Goal: Task Accomplishment & Management: Use online tool/utility

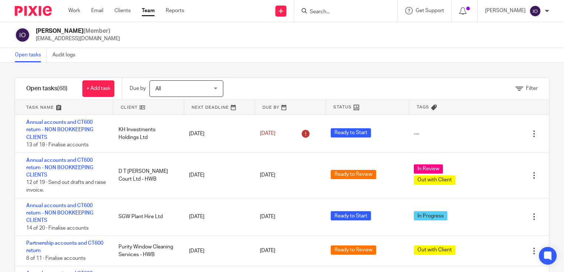
click at [312, 14] on input "Search" at bounding box center [342, 12] width 66 height 7
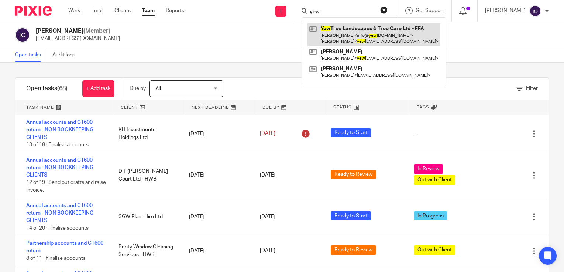
type input "yew"
click at [330, 28] on link at bounding box center [373, 34] width 133 height 23
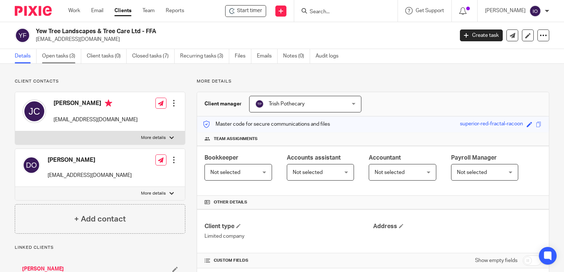
click at [56, 54] on link "Open tasks (3)" at bounding box center [61, 56] width 39 height 14
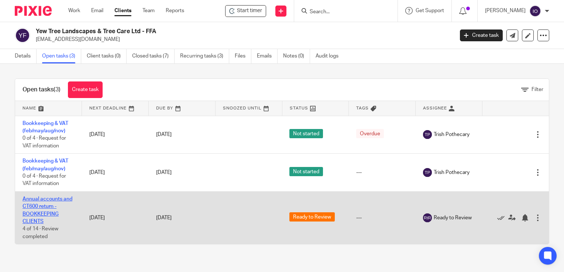
click at [54, 202] on link "Annual accounts and CT600 return - BOOKKEEPING CLIENTS" at bounding box center [48, 211] width 50 height 28
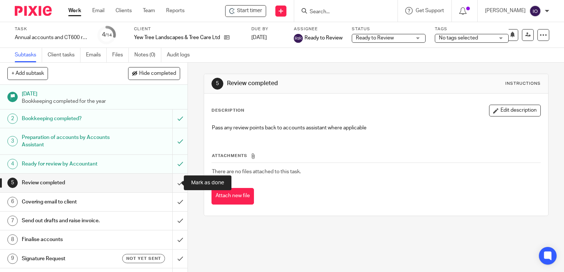
click at [174, 180] on input "submit" at bounding box center [93, 183] width 187 height 18
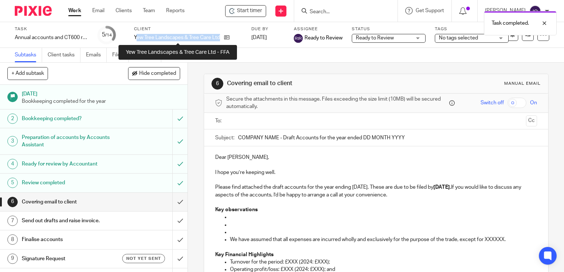
drag, startPoint x: 135, startPoint y: 37, endPoint x: 220, endPoint y: 37, distance: 84.2
click at [220, 37] on p "Yew Tree Landscapes & Tree Care Ltd - FFA" at bounding box center [177, 37] width 86 height 7
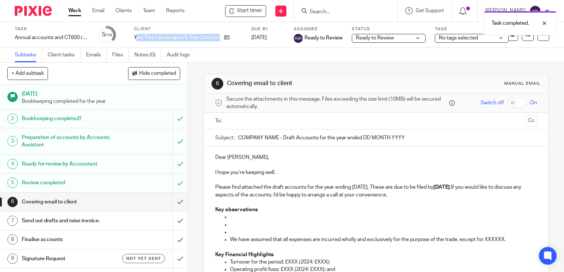
copy p "ew Tree Landscapes & Tree Care Ltd"
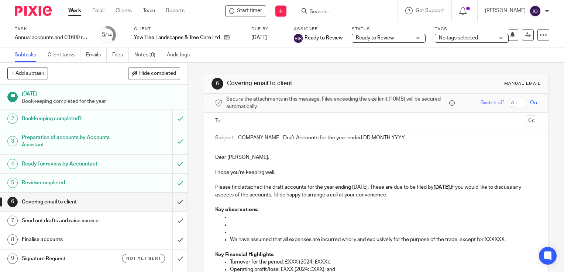
drag, startPoint x: 236, startPoint y: 138, endPoint x: 272, endPoint y: 134, distance: 36.0
click at [274, 133] on input "COMPANY NAME - Draft Accounts for the year ended DD MONTH YYYY" at bounding box center [387, 138] width 299 height 17
paste input "ew Tree Landscapes & Tree Care Ltd"
click at [238, 138] on input "ew Tree Landscapes & Tree Care Ltd - Draft Accounts for the year ended DD MONTH…" at bounding box center [387, 138] width 299 height 17
click at [238, 137] on input "ew Tree Landscapes & Tree Care Ltd - Draft Accounts for the year ended DD MONTH…" at bounding box center [387, 138] width 299 height 17
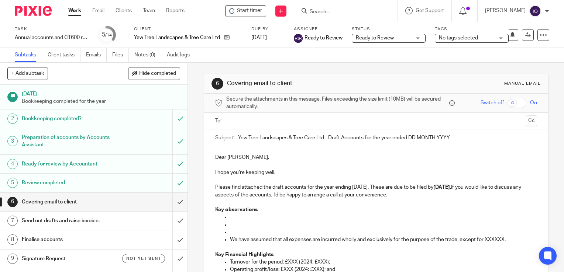
drag, startPoint x: 407, startPoint y: 137, endPoint x: 449, endPoint y: 137, distance: 42.1
click at [449, 137] on input "Yew Tree Landscapes & Tree Care Ltd - Draft Accounts for the year ended DD MONT…" at bounding box center [387, 138] width 299 height 17
type input "Yew Tree Landscapes & Tree Care Ltd - Draft Accounts for the year ended 31 May …"
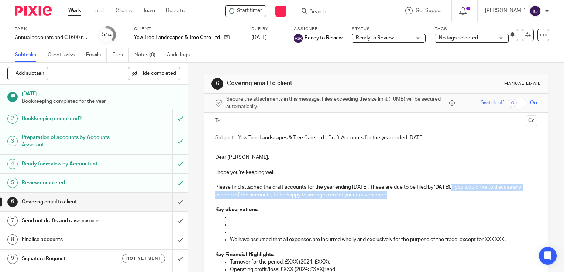
drag, startPoint x: 479, startPoint y: 186, endPoint x: 416, endPoint y: 198, distance: 63.9
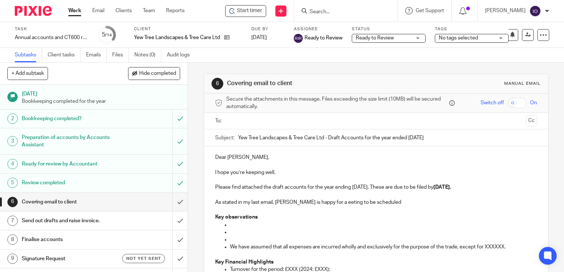
click at [315, 202] on p "As stated in my last email, Jon is happy for a eeting to be scheduled" at bounding box center [376, 202] width 322 height 7
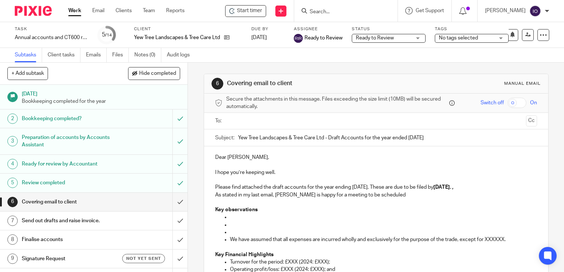
click at [378, 197] on p "As stated in my last email, Jon is happy for a meeting to be scheduled" at bounding box center [376, 195] width 322 height 7
click at [489, 187] on p "Please find attached the draft accounts for the year ending 31 May 2025. These …" at bounding box center [376, 187] width 322 height 7
click at [375, 194] on p "As stated in my last email, Jon is happy for a meeting to be scheduled" at bounding box center [376, 195] width 322 height 7
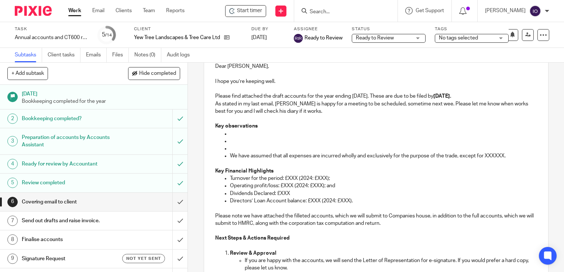
scroll to position [111, 0]
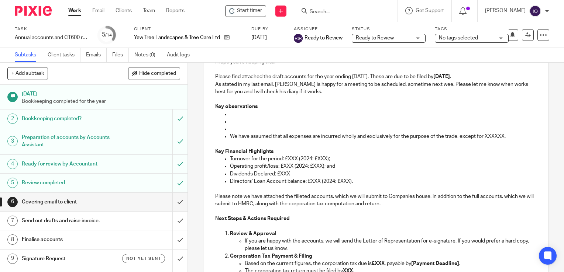
click at [234, 114] on p at bounding box center [383, 114] width 307 height 7
click at [259, 106] on p "Key observations" at bounding box center [376, 106] width 322 height 7
click at [242, 112] on p at bounding box center [383, 114] width 307 height 7
click at [394, 116] on p "Can you please provide bank statement showing bank balance at 31 Mya 2025." at bounding box center [383, 114] width 307 height 7
click at [232, 121] on p at bounding box center [383, 121] width 307 height 7
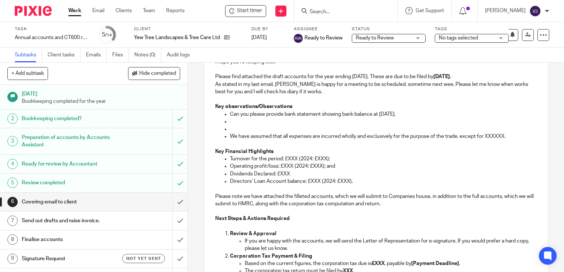
click at [246, 125] on p at bounding box center [383, 128] width 307 height 7
click at [237, 122] on p at bounding box center [383, 121] width 307 height 7
click at [405, 116] on p "Can you please provide bank statement showing bank balance at 31 May 2025." at bounding box center [383, 114] width 307 height 7
click at [398, 122] on p "Can I please have the van purchase invoice (Horton Heath Van Centre)" at bounding box center [383, 121] width 307 height 7
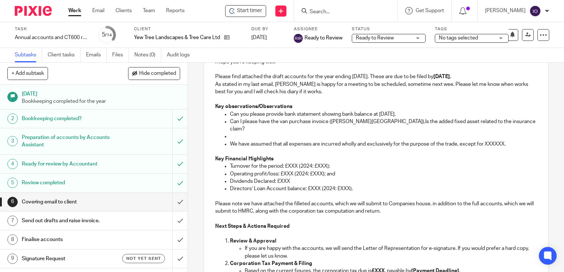
click at [390, 122] on p "Can I please have the van purchase invoice (Horton Heath Van Centre),Is the add…" at bounding box center [383, 125] width 307 height 15
click at [231, 138] on p at bounding box center [383, 136] width 307 height 7
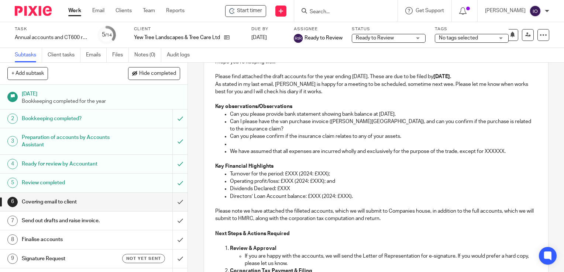
click at [241, 141] on p at bounding box center [383, 144] width 307 height 7
click at [234, 145] on p at bounding box center [383, 144] width 307 height 7
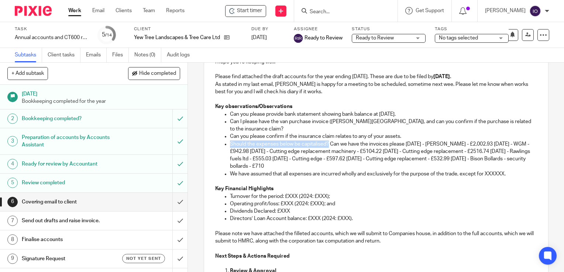
drag, startPoint x: 326, startPoint y: 144, endPoint x: 228, endPoint y: 144, distance: 97.8
click at [230, 144] on p "Should the expenses below be capitalised? Can we have the invoices please 14/06…" at bounding box center [383, 156] width 307 height 30
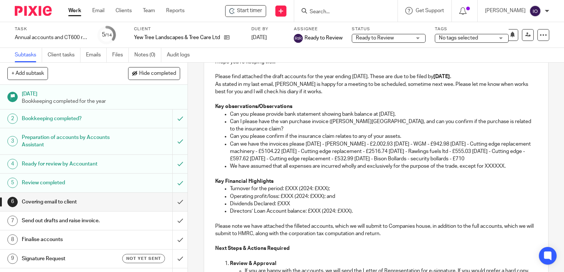
click at [303, 145] on p "Can we have the invoices please 14/06/2024 - Forst - £2,002.93 09/09/2024 - WGM…" at bounding box center [383, 152] width 307 height 23
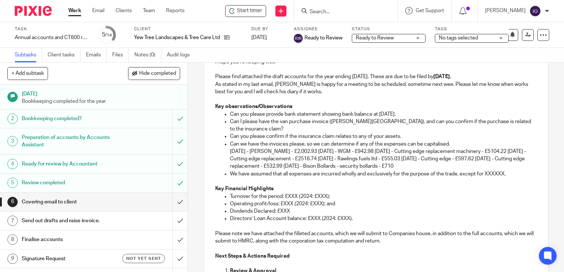
click at [303, 151] on p "14/06/2024 - Forst - £2,002.93 09/09/2024 - WGM - £942.98 21/11/2024 - Cutting …" at bounding box center [383, 159] width 307 height 23
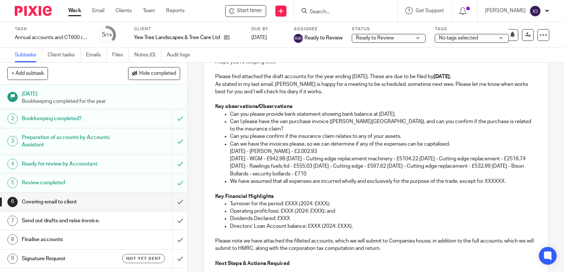
click at [297, 160] on p "09/09/2024 - WGM - £942.98 21/11/2024 - Cutting edge replacement machinery - £5…" at bounding box center [383, 166] width 307 height 23
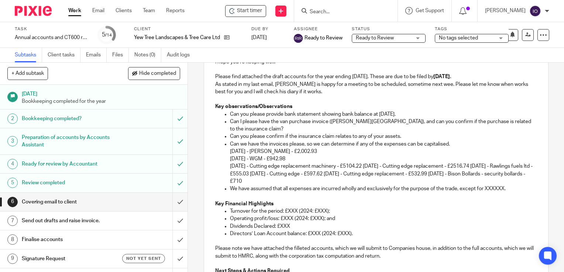
click at [374, 168] on p "21/11/2024 - Cutting edge replacement machinery - £5104.22 27/11/2024 - Cutting…" at bounding box center [383, 174] width 307 height 23
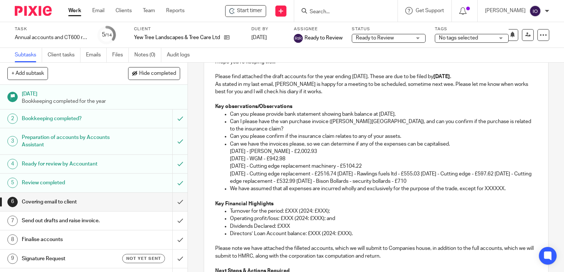
click at [348, 173] on p "27/11/2024 - Cutting edge replacement - £2516.74 30/04/2025 - Rawlings fuels lt…" at bounding box center [383, 178] width 307 height 15
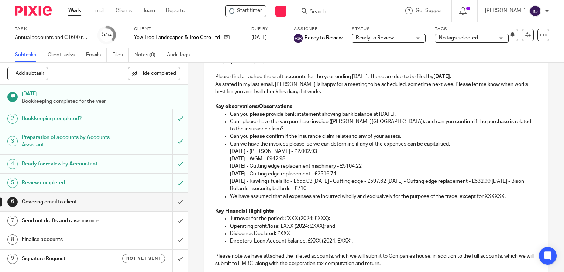
click at [324, 182] on p "30/04/2025 - Rawlings fuels ltd - £555.03 09/05/2025 - Cutting edge - £597.62 2…" at bounding box center [383, 185] width 307 height 15
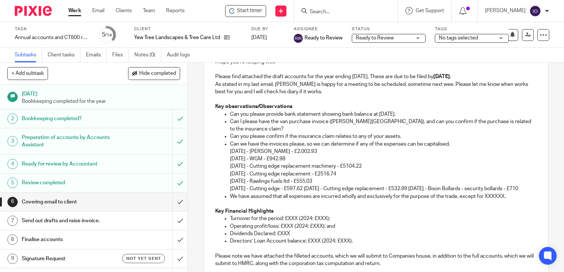
click at [317, 189] on p "09/05/2025 - Cutting edge - £597.62 27/11/2024 - Cutting edge replacement - £53…" at bounding box center [383, 188] width 307 height 7
click at [316, 189] on p "09/05/2025 - Cutting edge - £597.62 27/11/2024 - Cutting edge replacement - £53…" at bounding box center [383, 188] width 307 height 7
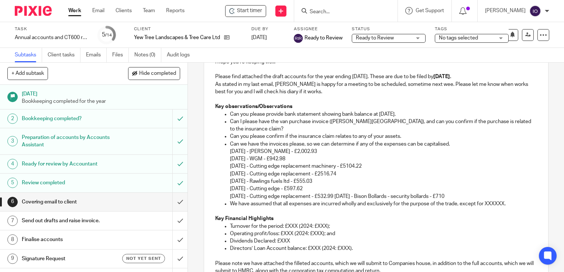
click at [344, 196] on p "27/11/2024 - Cutting edge replacement - £532.99 09/10/2024 - Bison Bollards - s…" at bounding box center [383, 196] width 307 height 7
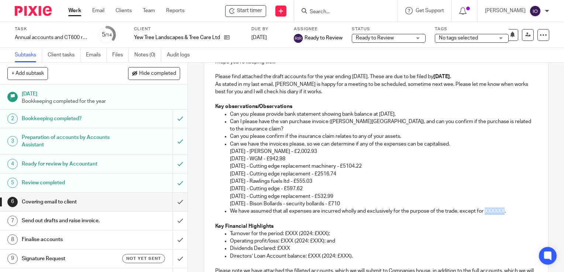
drag, startPoint x: 484, startPoint y: 210, endPoint x: 503, endPoint y: 210, distance: 18.5
click at [503, 210] on p "We have assumed that all expenses are incurred wholly and exclusively for the p…" at bounding box center [383, 211] width 307 height 7
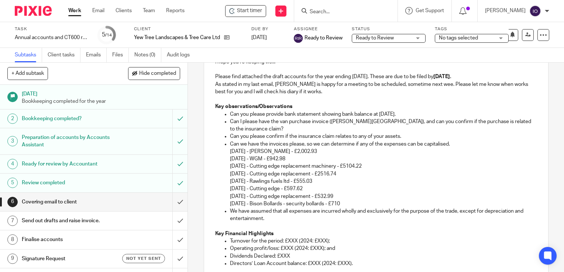
click at [245, 152] on p "14/06/2024 - Forst - £2,002.93" at bounding box center [383, 151] width 307 height 7
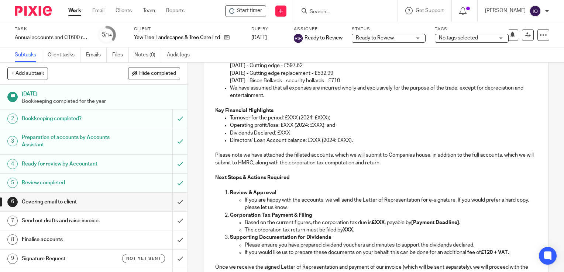
scroll to position [221, 0]
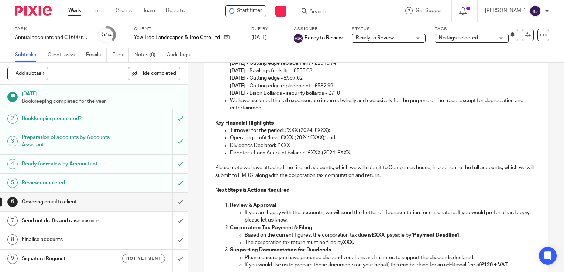
click at [297, 131] on p "Turnover for the period: £XXX (2024: £XXX);" at bounding box center [383, 130] width 307 height 7
drag, startPoint x: 295, startPoint y: 130, endPoint x: 287, endPoint y: 129, distance: 8.6
click at [287, 129] on p "Turnover for the period: £XXX (2024: £XXX);" at bounding box center [383, 130] width 307 height 7
drag, startPoint x: 335, startPoint y: 131, endPoint x: 325, endPoint y: 131, distance: 10.0
click at [325, 131] on p "Turnover for the period: £214,044 (2024: £XXX);" at bounding box center [383, 130] width 307 height 7
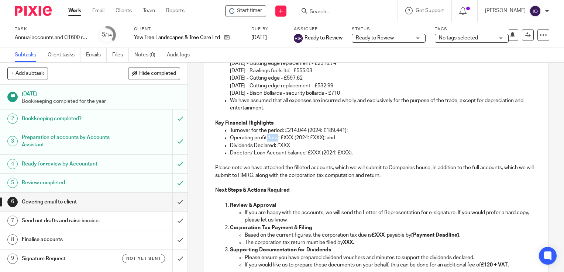
drag, startPoint x: 265, startPoint y: 138, endPoint x: 275, endPoint y: 138, distance: 10.0
click at [275, 138] on p "Operating profit/loss: £XXX (2024: £XXX); and" at bounding box center [383, 137] width 307 height 7
drag, startPoint x: 279, startPoint y: 137, endPoint x: 271, endPoint y: 137, distance: 8.5
click at [271, 137] on p "Operating profit: £XXX (2024: £XXX); and" at bounding box center [383, 137] width 307 height 7
drag, startPoint x: 315, startPoint y: 138, endPoint x: 307, endPoint y: 138, distance: 8.1
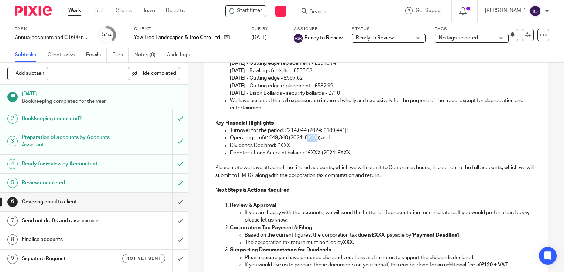
click at [307, 138] on p "Operating profit: £49,340 (2024: £XXX); and" at bounding box center [383, 137] width 307 height 7
click at [288, 147] on p "Dividends Declared: £XXX" at bounding box center [383, 145] width 307 height 7
drag, startPoint x: 291, startPoint y: 145, endPoint x: 279, endPoint y: 145, distance: 11.8
click at [279, 145] on p "Dividends Declared: £XXX" at bounding box center [383, 145] width 307 height 7
drag, startPoint x: 317, startPoint y: 152, endPoint x: 307, endPoint y: 152, distance: 10.7
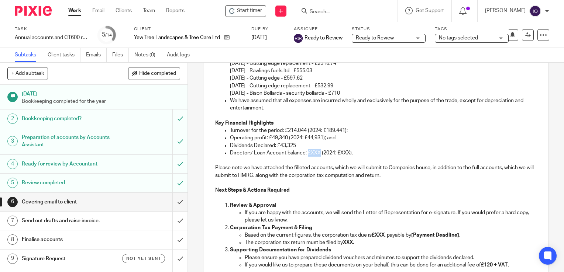
click at [307, 152] on p "Directors’ Loan Account balance: £XXX (2024: £XXX)." at bounding box center [383, 152] width 307 height 7
drag, startPoint x: 342, startPoint y: 154, endPoint x: 329, endPoint y: 154, distance: 12.9
click at [329, 154] on p "Directors’ Loan Account balance: nil (2024: £XXX)." at bounding box center [383, 152] width 307 height 7
click at [307, 154] on p "Directors’ Loan Account balance: nil (2024: Nil)." at bounding box center [383, 152] width 307 height 7
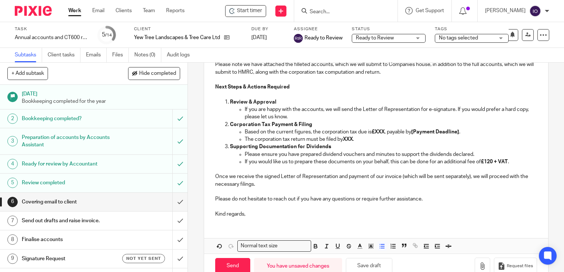
scroll to position [332, 0]
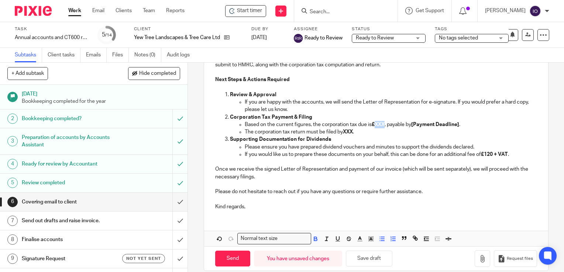
drag, startPoint x: 385, startPoint y: 124, endPoint x: 375, endPoint y: 125, distance: 9.7
click at [375, 125] on p "Based on the current figures, the corporation tax due is £XXX , payable by [Pay…" at bounding box center [391, 124] width 292 height 7
click at [384, 123] on strong "£XXX" at bounding box center [378, 124] width 13 height 5
drag, startPoint x: 473, startPoint y: 126, endPoint x: 426, endPoint y: 125, distance: 47.3
click at [426, 125] on strong "[Payment Deadline]" at bounding box center [448, 124] width 48 height 5
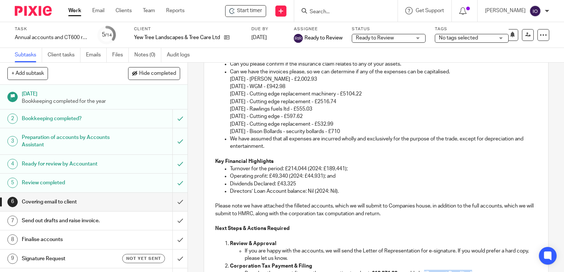
scroll to position [295, 0]
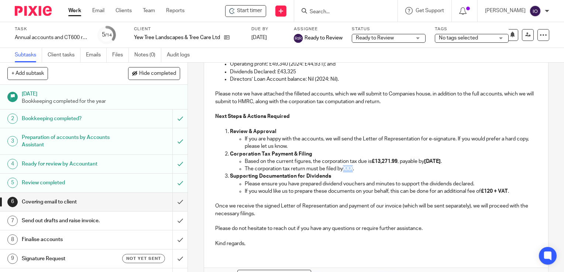
drag, startPoint x: 351, startPoint y: 170, endPoint x: 343, endPoint y: 171, distance: 8.1
click at [343, 171] on strong "XXX" at bounding box center [348, 168] width 10 height 5
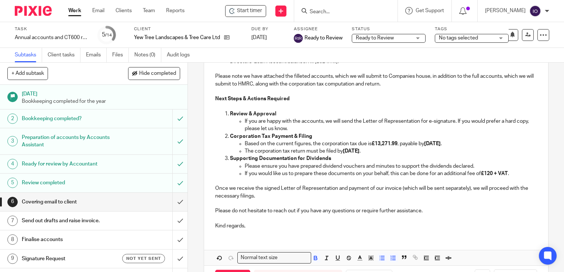
scroll to position [341, 0]
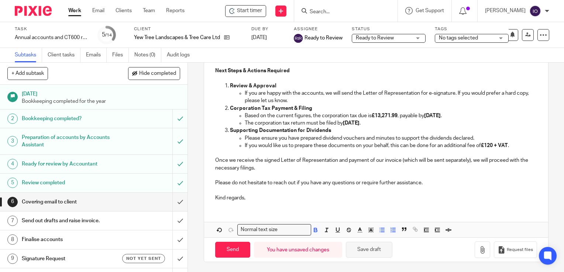
click at [358, 249] on button "Save draft" at bounding box center [369, 250] width 47 height 16
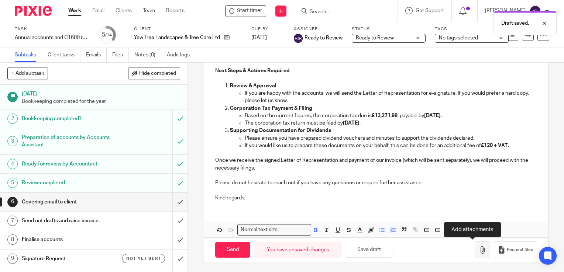
click at [479, 250] on icon "button" at bounding box center [482, 250] width 7 height 7
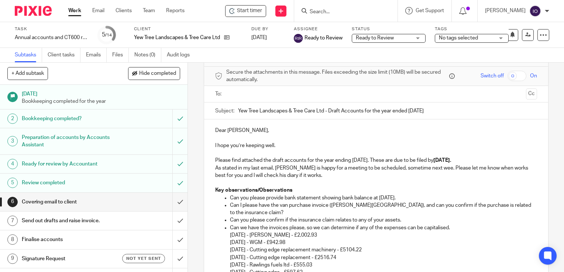
scroll to position [0, 0]
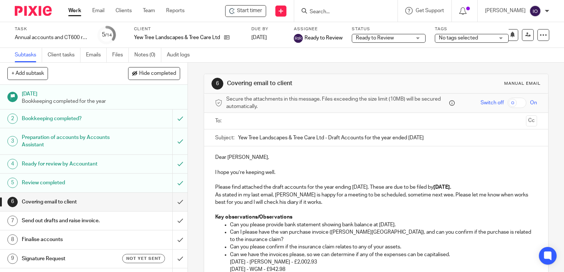
click at [247, 123] on input "text" at bounding box center [376, 121] width 294 height 8
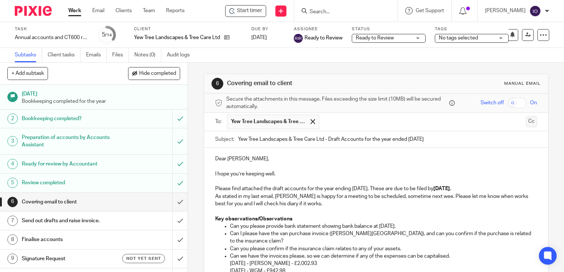
click at [526, 117] on button "Cc" at bounding box center [531, 121] width 11 height 11
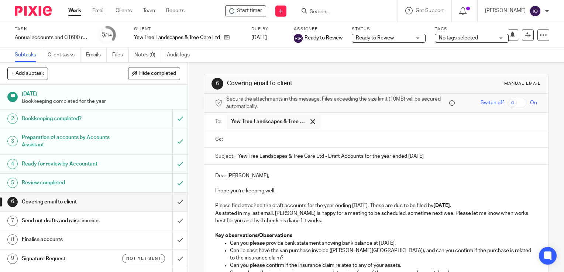
click at [258, 143] on ul at bounding box center [382, 140] width 310 height 12
click at [264, 142] on input "text" at bounding box center [381, 139] width 305 height 8
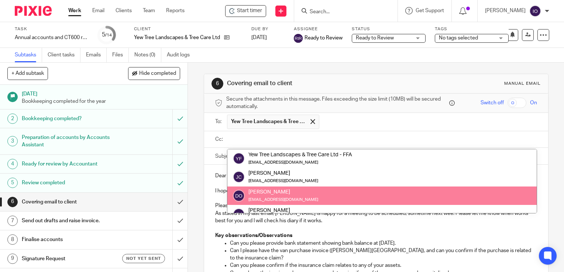
scroll to position [37, 0]
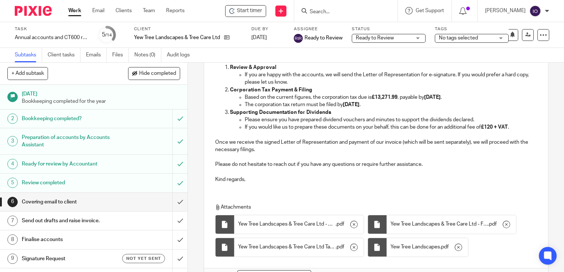
scroll to position [425, 0]
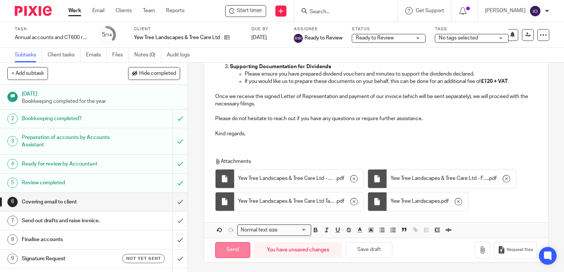
click at [237, 255] on input "Send" at bounding box center [232, 250] width 35 height 16
type input "Sent"
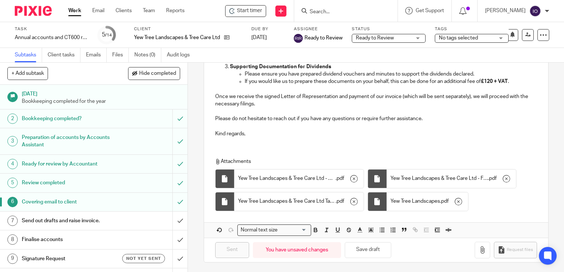
click at [344, 16] on div at bounding box center [345, 11] width 103 height 22
click at [326, 14] on input "Search" at bounding box center [342, 12] width 66 height 7
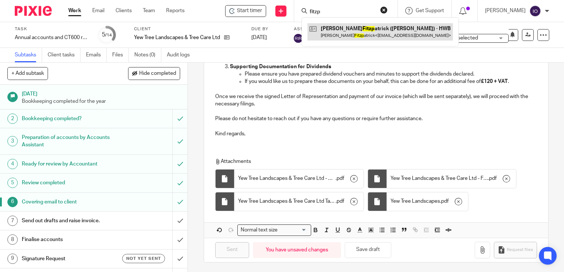
type input "fitzp"
click at [345, 31] on link at bounding box center [379, 31] width 145 height 17
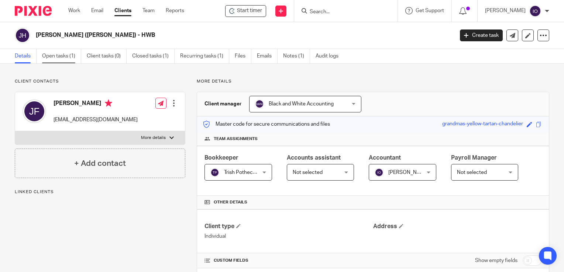
click at [51, 57] on link "Open tasks (1)" at bounding box center [61, 56] width 39 height 14
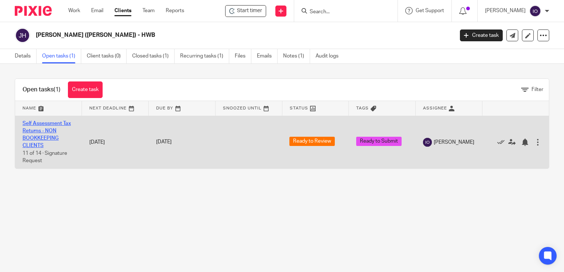
click at [43, 131] on link "Self Assessment Tax Returns - NON BOOKKEEPING CLIENTS" at bounding box center [47, 135] width 48 height 28
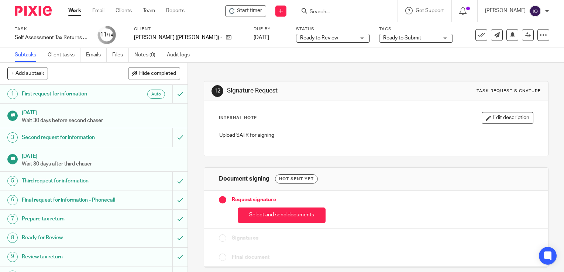
scroll to position [95, 0]
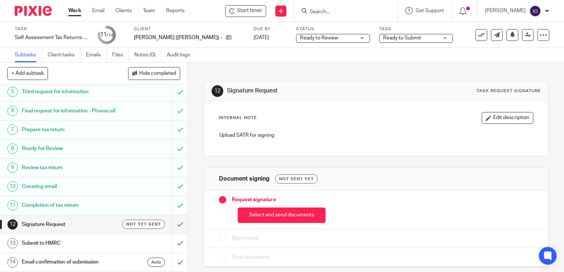
click at [26, 246] on h1 "Submit to HMRC" at bounding box center [70, 243] width 96 height 11
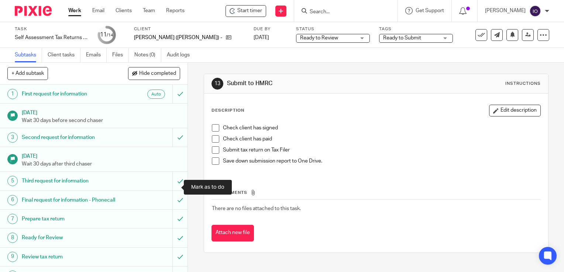
scroll to position [95, 0]
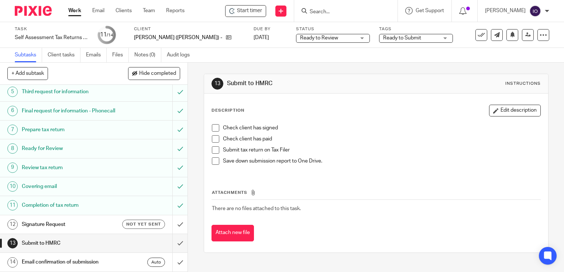
click at [216, 125] on span at bounding box center [215, 127] width 7 height 7
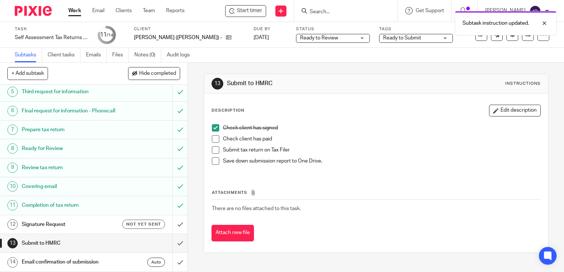
click at [212, 142] on li "Check client has paid" at bounding box center [376, 140] width 328 height 11
click at [209, 153] on div "Check client has signed Check client has paid Submit tax return on Tax Filer Sa…" at bounding box center [376, 148] width 336 height 54
click at [212, 140] on span at bounding box center [215, 138] width 7 height 7
click at [212, 151] on span at bounding box center [215, 150] width 7 height 7
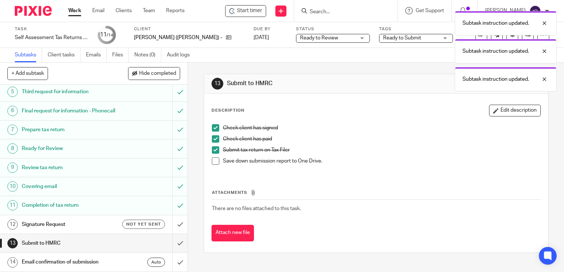
click at [213, 160] on span at bounding box center [215, 161] width 7 height 7
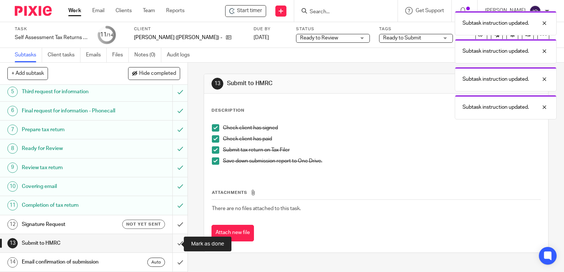
click at [176, 243] on input "submit" at bounding box center [93, 243] width 187 height 18
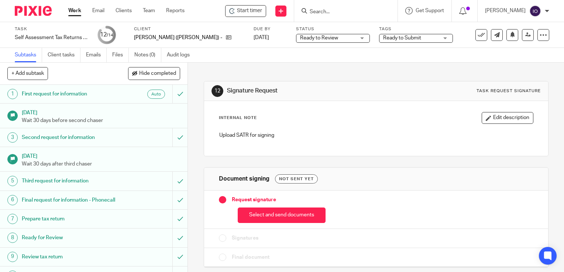
scroll to position [95, 0]
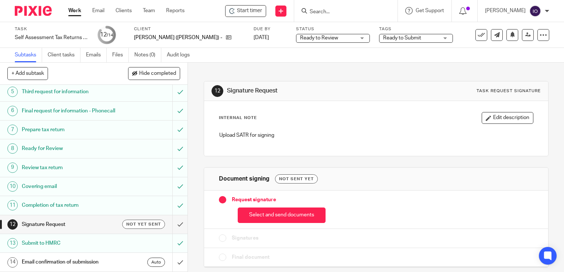
click at [105, 264] on h1 "Email confirmation of submission" at bounding box center [70, 262] width 96 height 11
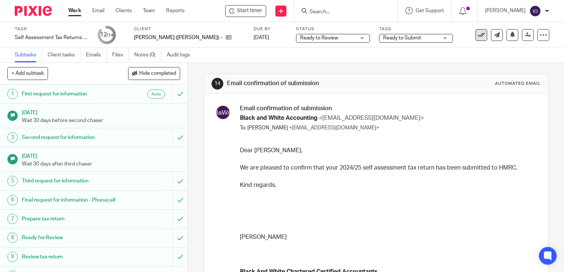
click at [478, 35] on icon at bounding box center [481, 34] width 7 height 7
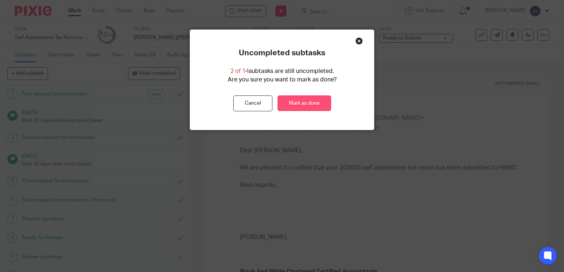
click at [298, 99] on link "Mark as done" at bounding box center [305, 104] width 54 height 16
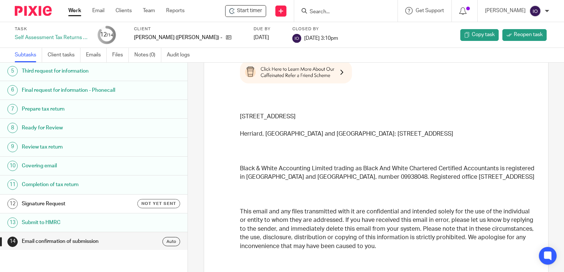
scroll to position [288, 0]
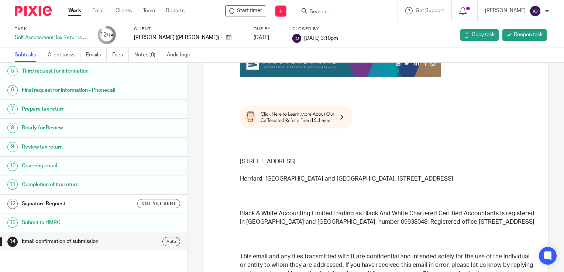
click at [382, 138] on div "Isaiah Oluwasore Black And White Chartered Certified Accountants Tel : 0800 140…" at bounding box center [387, 164] width 295 height 524
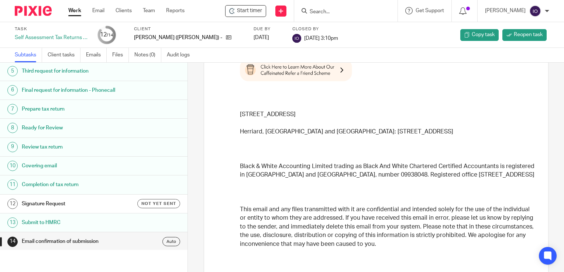
scroll to position [251, 0]
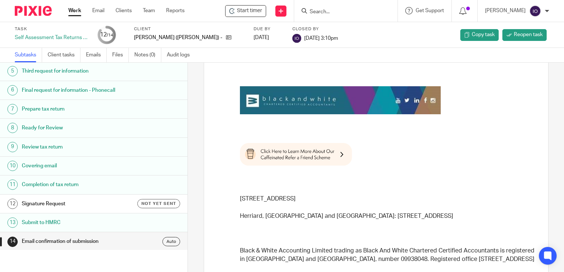
click at [152, 15] on div "Work Email Clients Team Reports Work Email Clients Team Reports Settings" at bounding box center [128, 11] width 135 height 22
click at [150, 8] on link "Team" at bounding box center [149, 10] width 12 height 7
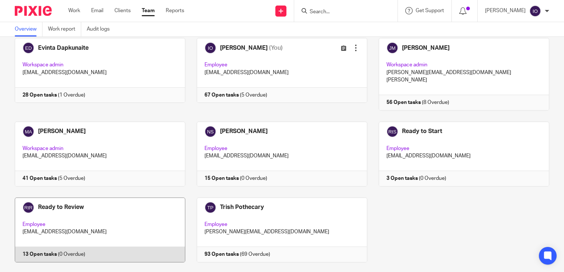
scroll to position [88, 0]
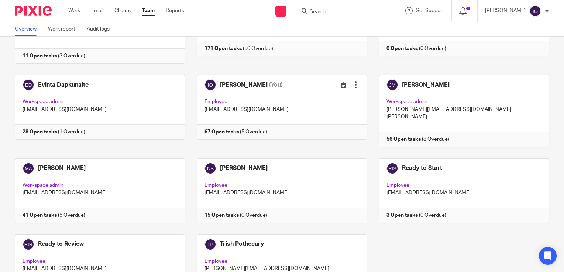
click at [320, 13] on input "Search" at bounding box center [342, 12] width 66 height 7
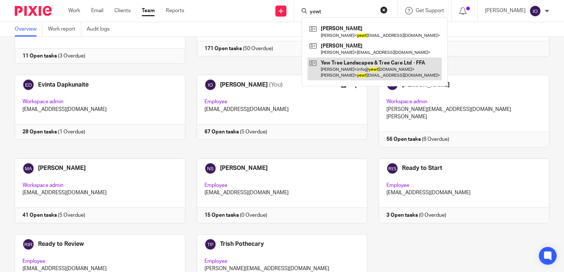
type input "yewt"
click at [359, 61] on link at bounding box center [374, 69] width 134 height 23
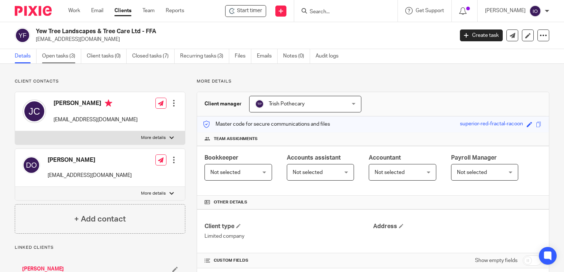
click at [56, 52] on link "Open tasks (3)" at bounding box center [61, 56] width 39 height 14
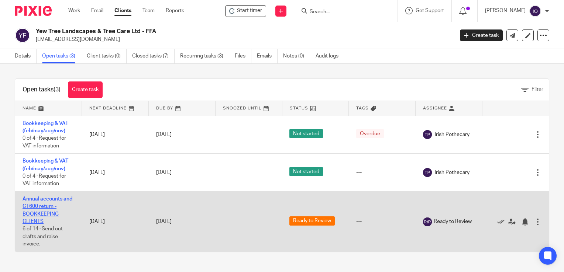
click at [43, 207] on link "Annual accounts and CT600 return - BOOKKEEPING CLIENTS" at bounding box center [48, 211] width 50 height 28
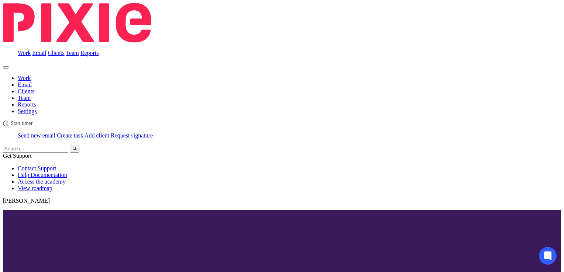
checkbox input "true"
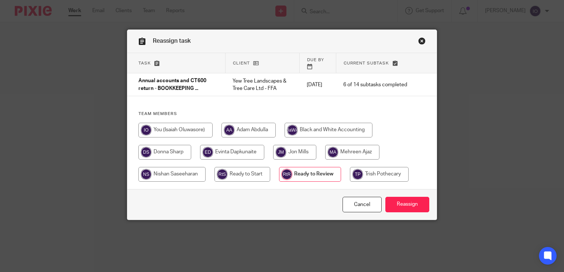
click at [188, 125] on input "radio" at bounding box center [175, 130] width 74 height 15
radio input "true"
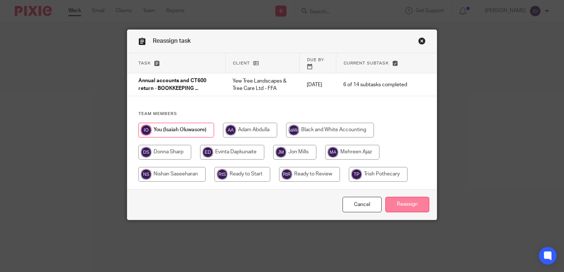
click at [404, 203] on input "Reassign" at bounding box center [407, 205] width 44 height 16
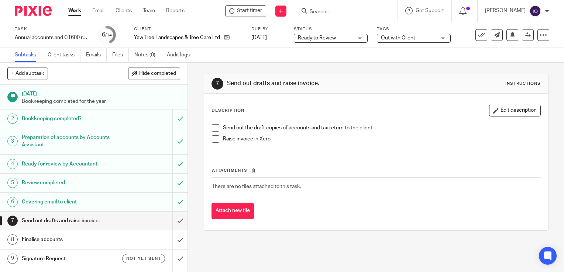
click at [213, 130] on span at bounding box center [215, 127] width 7 height 7
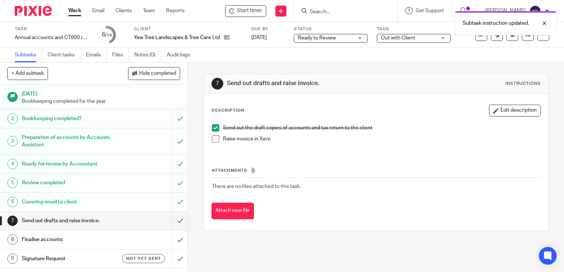
click at [213, 140] on span at bounding box center [215, 138] width 7 height 7
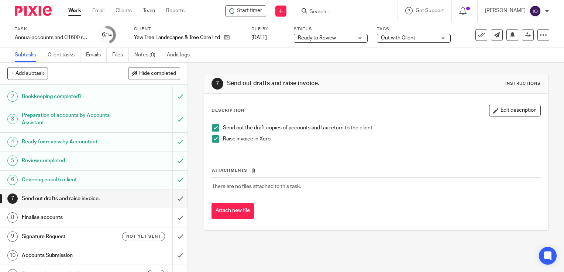
scroll to position [74, 0]
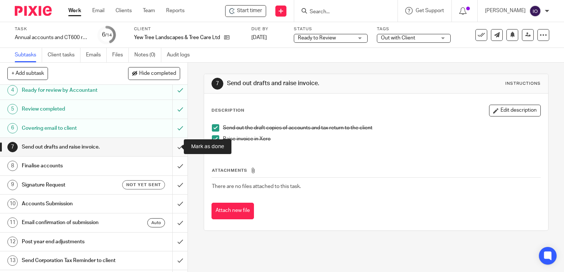
click at [173, 147] on input "submit" at bounding box center [93, 147] width 187 height 18
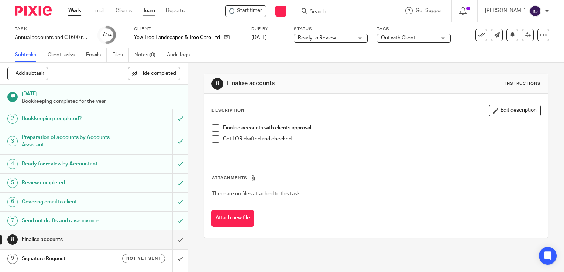
click at [144, 12] on link "Team" at bounding box center [149, 10] width 12 height 7
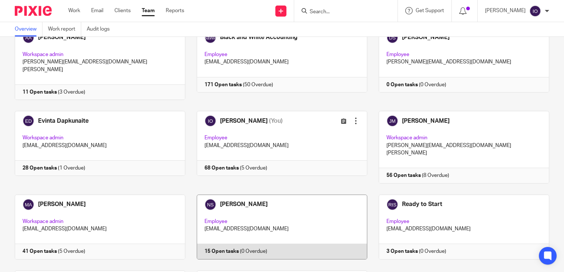
scroll to position [125, 0]
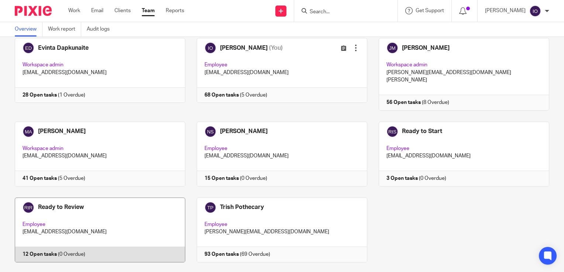
click at [73, 198] on link at bounding box center [94, 230] width 182 height 65
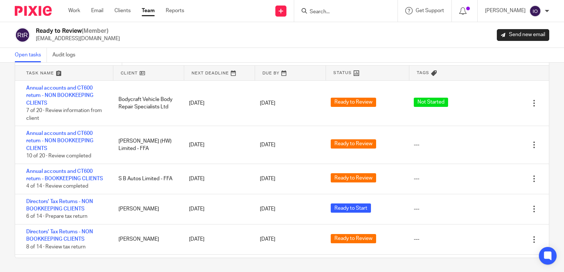
click at [330, 6] on form at bounding box center [348, 10] width 79 height 9
click at [329, 9] on input "Search" at bounding box center [342, 12] width 66 height 7
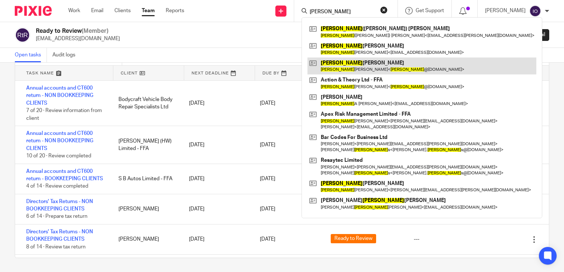
type input "phillip"
click at [340, 62] on link at bounding box center [421, 66] width 229 height 17
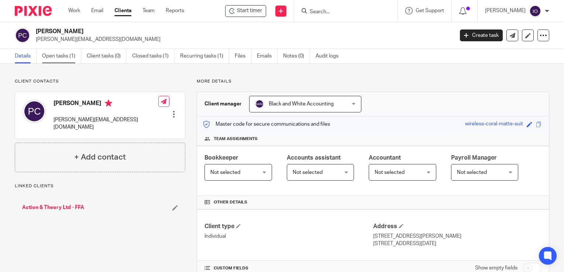
click at [52, 55] on link "Open tasks (1)" at bounding box center [61, 56] width 39 height 14
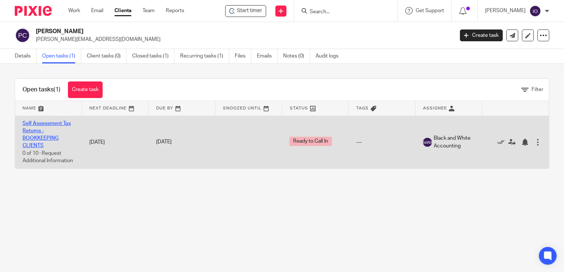
click at [55, 125] on link "Self Assessment Tax Returns - BOOKKEEPING CLIENTS" at bounding box center [47, 135] width 48 height 28
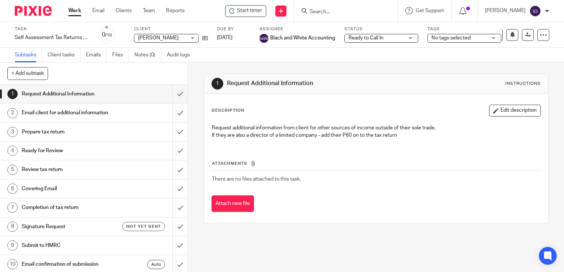
scroll to position [1, 0]
click at [46, 189] on h1 "Covering Email" at bounding box center [70, 187] width 96 height 11
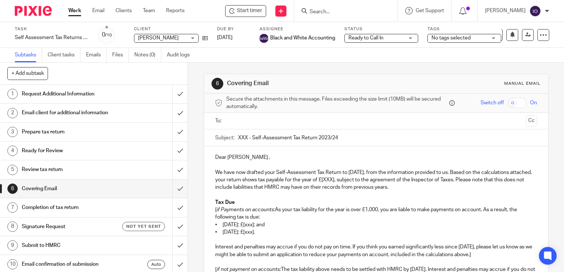
drag, startPoint x: 244, startPoint y: 138, endPoint x: 237, endPoint y: 136, distance: 7.7
click at [238, 136] on input "XXX - Self-Assessment Tax Return 2023/24" at bounding box center [387, 138] width 299 height 17
drag, startPoint x: 347, startPoint y: 137, endPoint x: 365, endPoint y: 141, distance: 18.5
click at [365, 141] on input "[PERSON_NAME] - Self-Assessment Tax Return 2023/24" at bounding box center [387, 138] width 299 height 17
type input "[PERSON_NAME] - Self-Assessment Tax Return 2024/25"
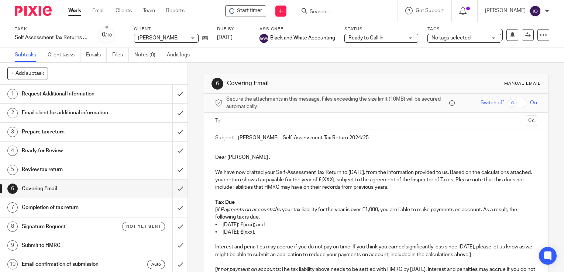
click at [277, 180] on p "We have now drafted your Self-Assessment Tax Return to [DATE], from the informa…" at bounding box center [376, 180] width 322 height 23
click at [341, 180] on p "We have now drafted your Self-Assessment Tax Return to [DATE], from the informa…" at bounding box center [376, 180] width 322 height 23
click at [338, 180] on p "We have now drafted your Self-Assessment Tax Return to [DATE], from the informa…" at bounding box center [376, 180] width 322 height 23
click at [340, 179] on p "We have now drafted your Self-Assessment Tax Return to [DATE], from the informa…" at bounding box center [376, 180] width 322 height 23
click at [338, 179] on p "We have now drafted your Self-Assessment Tax Return to [DATE], from the informa…" at bounding box center [376, 180] width 322 height 23
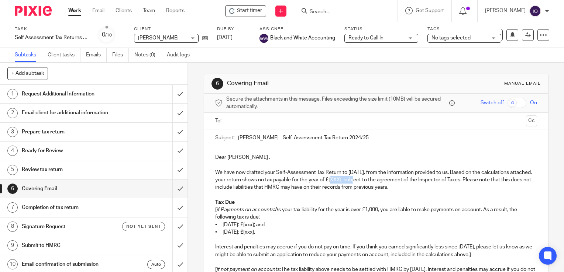
drag, startPoint x: 340, startPoint y: 179, endPoint x: 363, endPoint y: 179, distance: 23.6
click at [363, 179] on p "We have now drafted your Self-Assessment Tax Return to [DATE], from the informa…" at bounding box center [376, 180] width 322 height 23
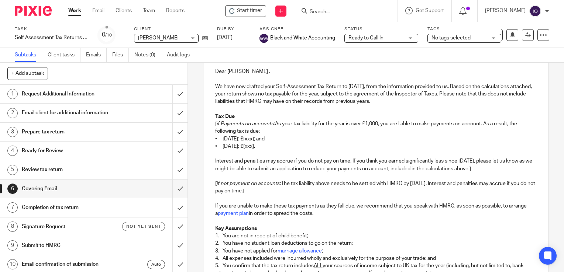
scroll to position [111, 0]
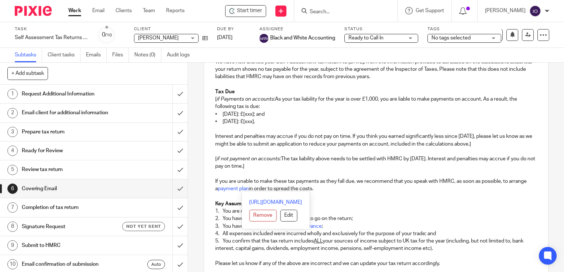
drag, startPoint x: 210, startPoint y: 99, endPoint x: 438, endPoint y: 186, distance: 243.7
click at [437, 187] on div "Dear [PERSON_NAME] , We have now drafted your Self-Assessment Tax Return to [DA…" at bounding box center [376, 218] width 344 height 364
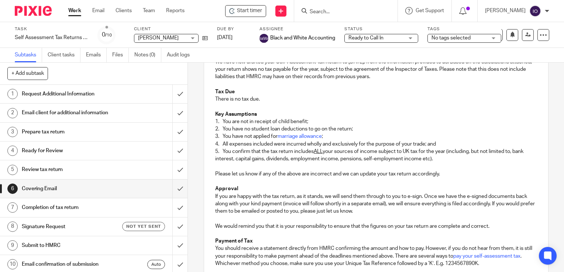
drag, startPoint x: 255, startPoint y: 207, endPoint x: 259, endPoint y: 210, distance: 4.7
click at [257, 205] on p "If you are happy with the tax return, as it stands, we will send them through t…" at bounding box center [376, 204] width 322 height 23
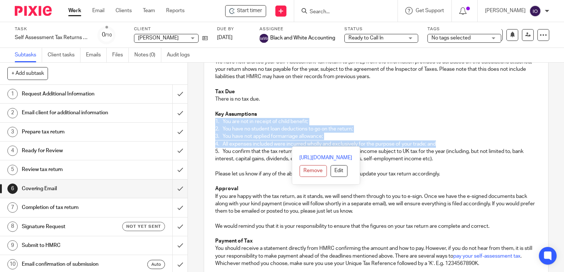
drag, startPoint x: 212, startPoint y: 120, endPoint x: 449, endPoint y: 141, distance: 237.8
click at [449, 141] on div "Dear [PERSON_NAME] , We have now drafted your Self-Assessment Tax Return to [DA…" at bounding box center [376, 173] width 344 height 275
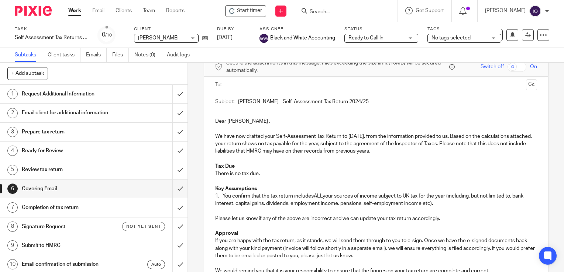
scroll to position [184, 0]
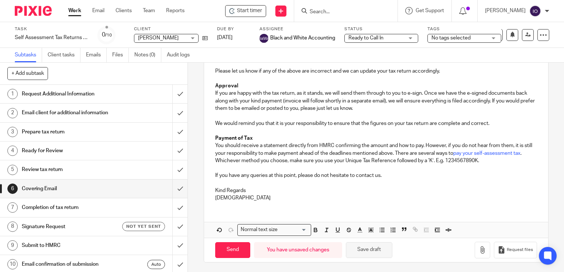
click at [369, 248] on button "Save draft" at bounding box center [369, 250] width 47 height 16
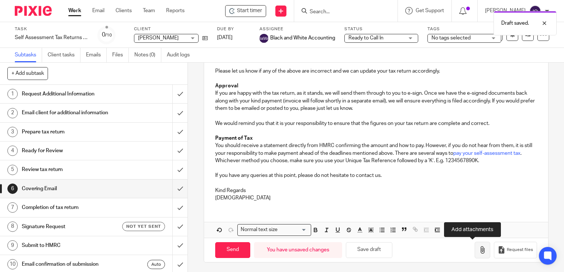
click at [475, 251] on button "button" at bounding box center [483, 250] width 16 height 17
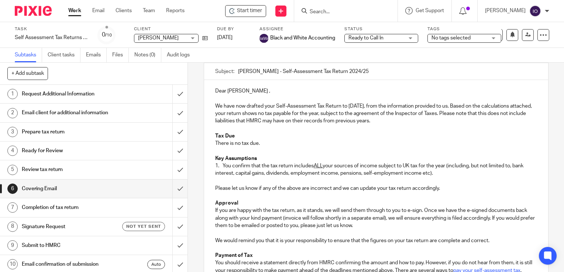
scroll to position [0, 0]
